Goal: Task Accomplishment & Management: Use online tool/utility

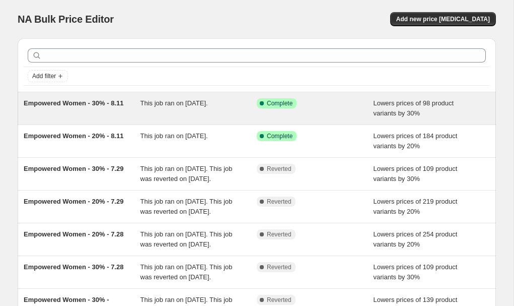
click at [126, 116] on div "Empowered Women - 30% - 8.11" at bounding box center [82, 108] width 117 height 20
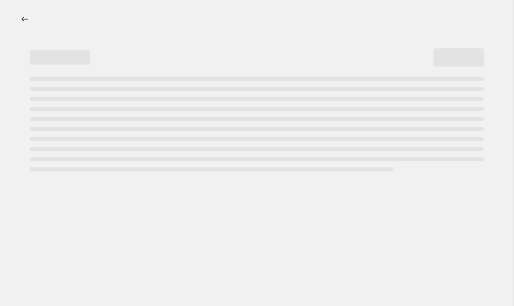
select select "percentage"
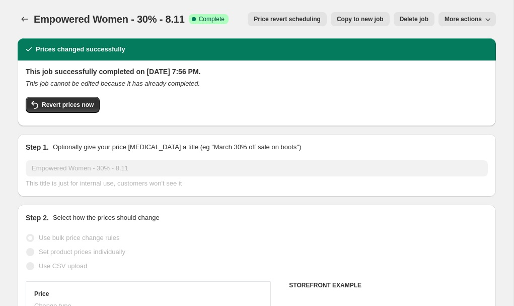
select select "tag"
click at [371, 17] on span "Copy to new job" at bounding box center [360, 19] width 47 height 8
select select "percentage"
select select "tag"
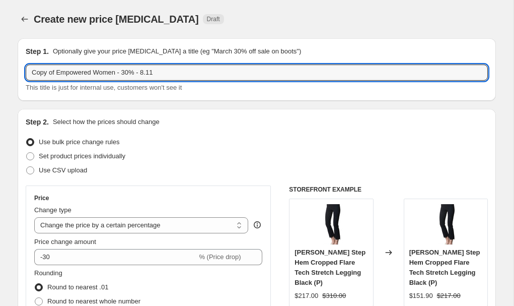
drag, startPoint x: 117, startPoint y: 74, endPoint x: 16, endPoint y: 72, distance: 101.8
click at [99, 74] on input "Anniversary Sale - 30% - 8.11" at bounding box center [257, 72] width 463 height 16
click at [150, 74] on input "Anniversary Sale - 25% - 8.11" at bounding box center [257, 72] width 463 height 16
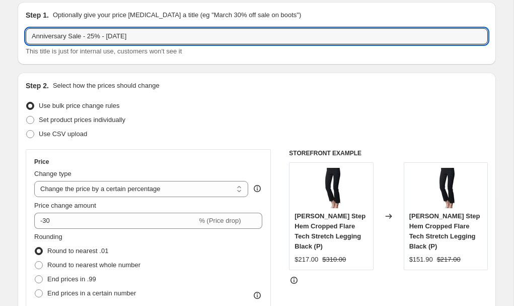
scroll to position [37, 0]
type input "Anniversary Sale - 25% - [DATE]"
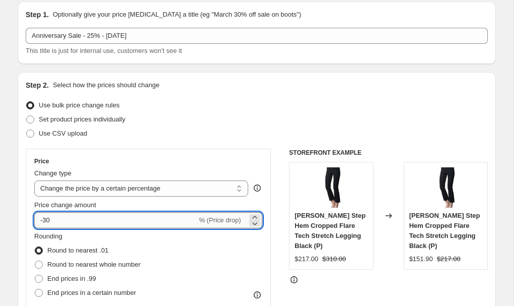
click at [47, 221] on input "-30" at bounding box center [115, 220] width 163 height 16
click at [58, 221] on input "-30" at bounding box center [115, 220] width 163 height 16
type input "-3"
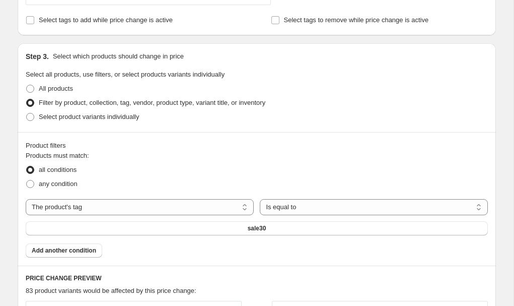
scroll to position [433, 0]
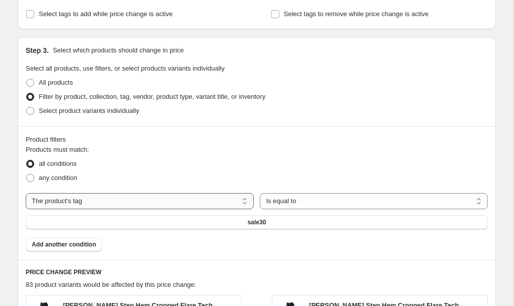
type input "-45"
click at [158, 199] on select "The product The product's collection The product's tag The product's vendor The…" at bounding box center [140, 201] width 228 height 16
select select "collection"
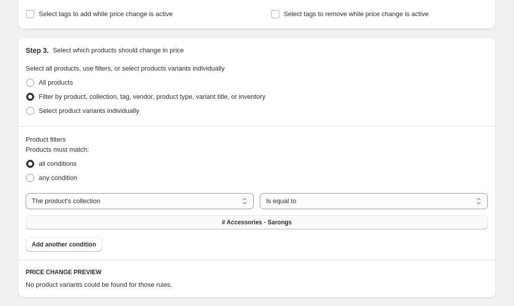
click at [257, 223] on span "# Accessories - Sarongs" at bounding box center [257, 222] width 70 height 8
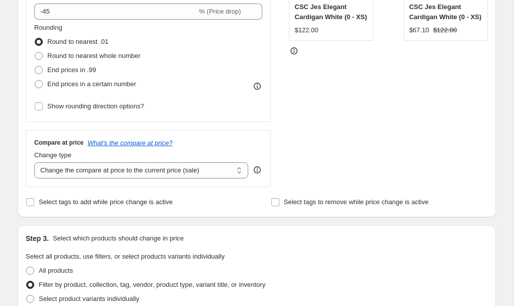
scroll to position [835, 0]
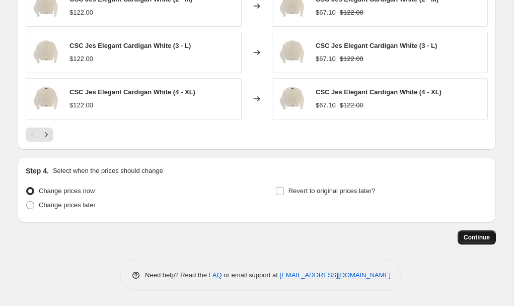
click at [479, 235] on span "Continue" at bounding box center [477, 237] width 26 height 8
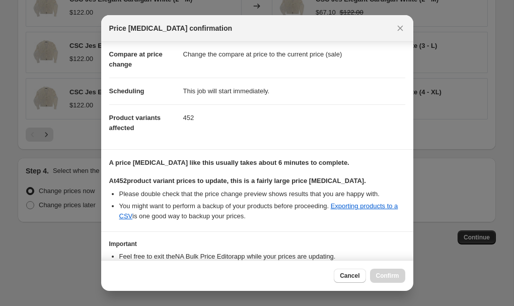
scroll to position [122, 0]
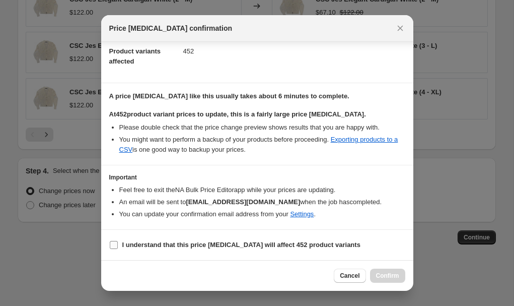
click at [220, 241] on b "I understand that this price [MEDICAL_DATA] will affect 452 product variants" at bounding box center [241, 245] width 238 height 8
click at [118, 241] on input "I understand that this price [MEDICAL_DATA] will affect 452 product variants" at bounding box center [114, 245] width 8 height 8
checkbox input "true"
click at [379, 275] on span "Confirm" at bounding box center [387, 276] width 23 height 8
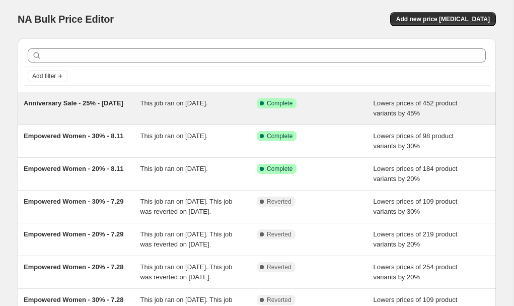
click at [347, 113] on div "Success Complete Complete" at bounding box center [315, 108] width 117 height 20
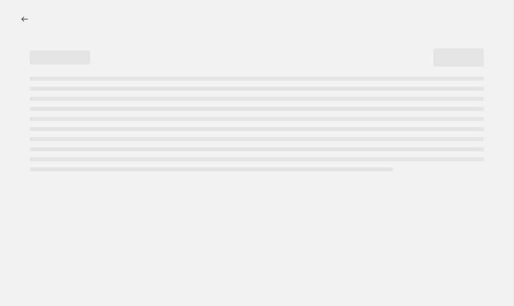
select select "percentage"
select select "collection"
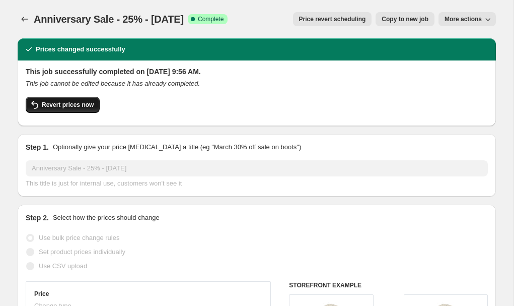
click at [78, 98] on button "Revert prices now" at bounding box center [63, 105] width 74 height 16
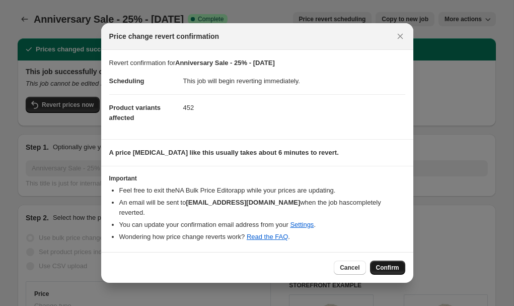
click at [387, 270] on span "Confirm" at bounding box center [387, 268] width 23 height 8
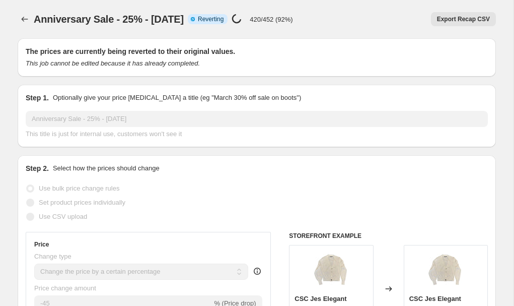
select select "percentage"
select select "collection"
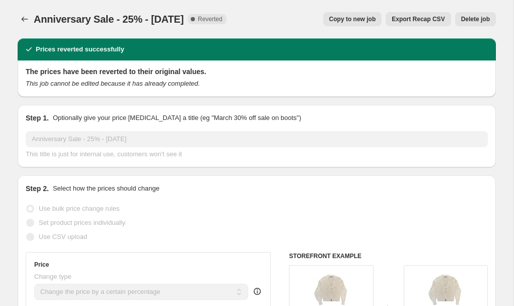
click at [352, 20] on span "Copy to new job" at bounding box center [353, 19] width 47 height 8
select select "percentage"
select select "collection"
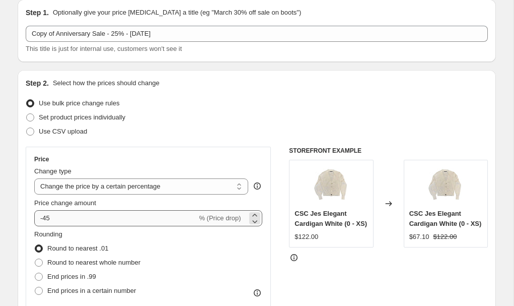
scroll to position [41, 0]
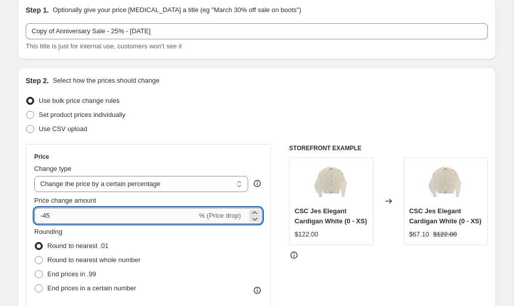
click at [48, 217] on input "-45" at bounding box center [115, 216] width 163 height 16
type input "-25"
click at [279, 162] on div "Price Change type Change the price to a certain amount Change the price by a ce…" at bounding box center [257, 267] width 463 height 247
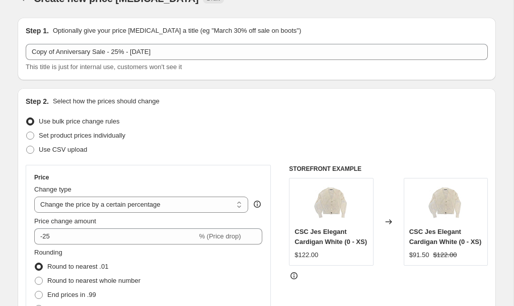
scroll to position [0, 0]
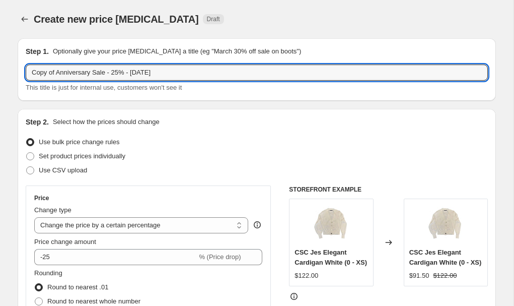
drag, startPoint x: 58, startPoint y: 73, endPoint x: 4, endPoint y: 71, distance: 54.0
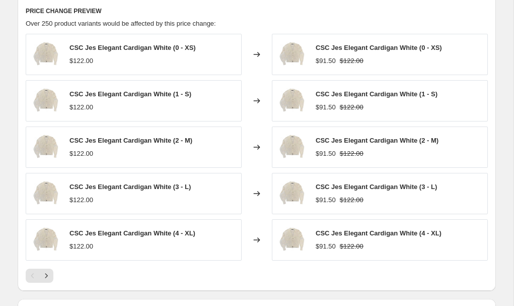
scroll to position [835, 0]
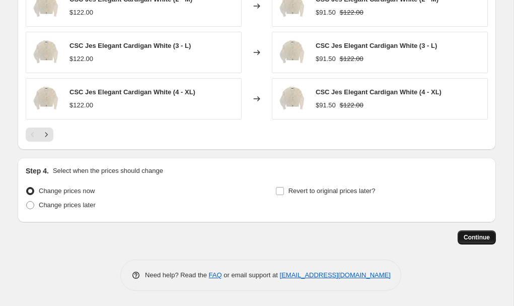
type input "Anniversary Sale - 25% - [DATE]"
click at [485, 240] on span "Continue" at bounding box center [477, 237] width 26 height 8
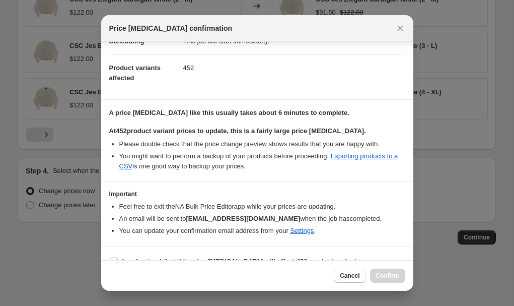
scroll to position [122, 0]
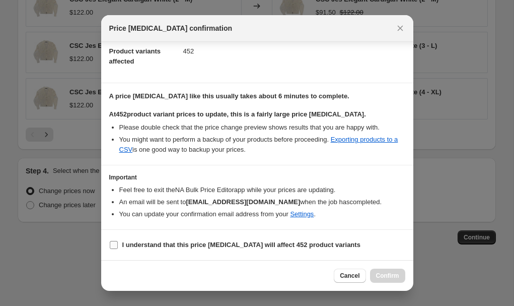
click at [261, 242] on b "I understand that this price [MEDICAL_DATA] will affect 452 product variants" at bounding box center [241, 245] width 238 height 8
click at [118, 242] on input "I understand that this price [MEDICAL_DATA] will affect 452 product variants" at bounding box center [114, 245] width 8 height 8
checkbox input "true"
click at [383, 274] on span "Confirm" at bounding box center [387, 276] width 23 height 8
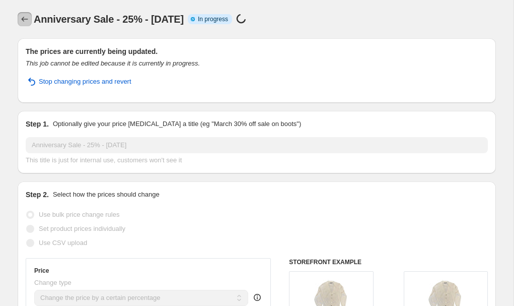
click at [22, 19] on icon "Price change jobs" at bounding box center [25, 19] width 7 height 5
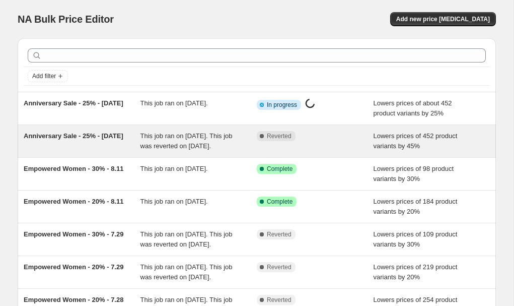
click at [334, 151] on div "Complete Reverted" at bounding box center [315, 141] width 117 height 20
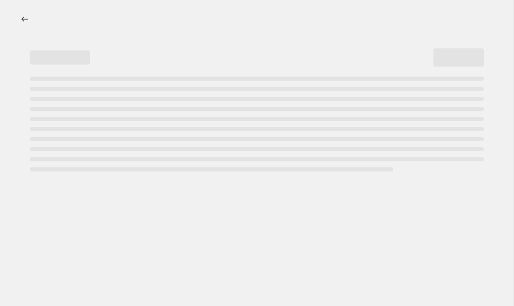
select select "percentage"
select select "collection"
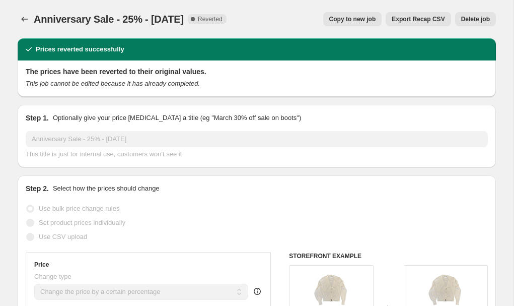
click at [482, 21] on span "Delete job" at bounding box center [476, 19] width 29 height 8
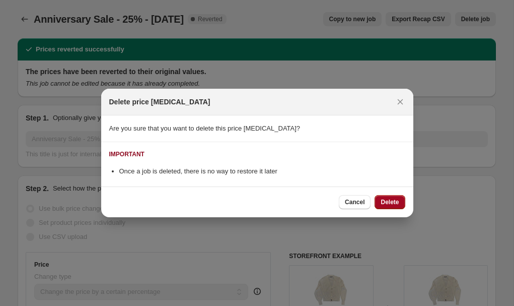
click at [392, 201] on span "Delete" at bounding box center [390, 202] width 18 height 8
